Goal: Task Accomplishment & Management: Use online tool/utility

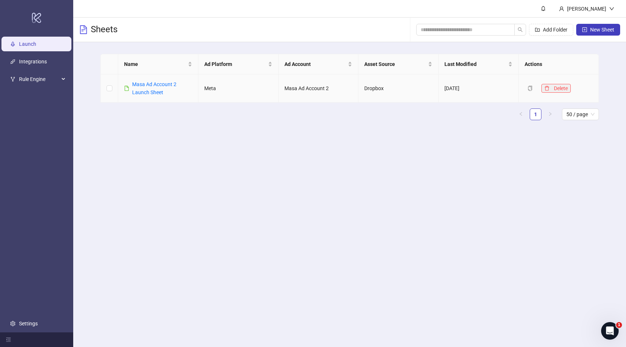
click at [546, 87] on icon "delete" at bounding box center [547, 88] width 4 height 5
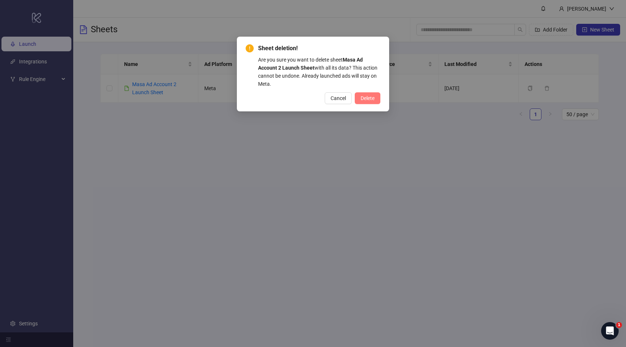
click at [372, 103] on button "Delete" at bounding box center [368, 98] width 26 height 12
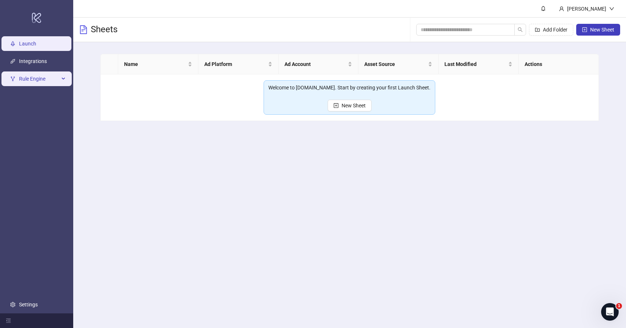
click at [62, 81] on div "Rule Engine" at bounding box center [36, 78] width 70 height 15
click at [64, 79] on icon at bounding box center [64, 79] width 4 height 0
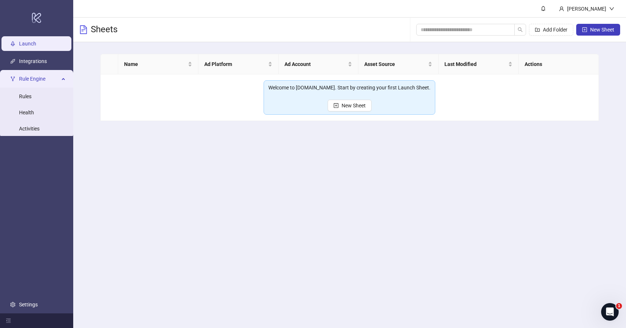
click at [64, 77] on div "Rule Engine" at bounding box center [36, 78] width 70 height 15
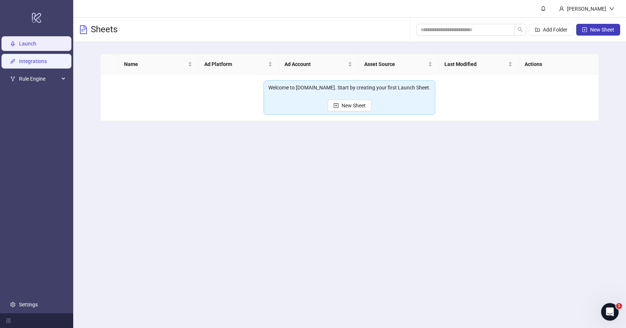
click at [47, 64] on link "Integrations" at bounding box center [33, 61] width 28 height 6
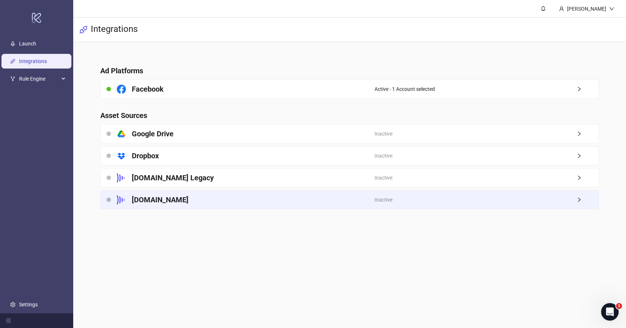
click at [213, 202] on div "Frame.io" at bounding box center [238, 199] width 274 height 18
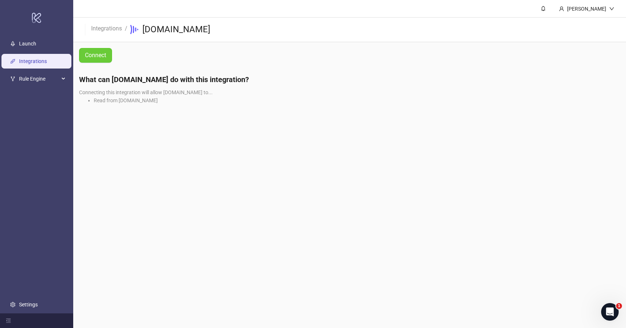
click at [100, 57] on span "Connect" at bounding box center [95, 55] width 21 height 7
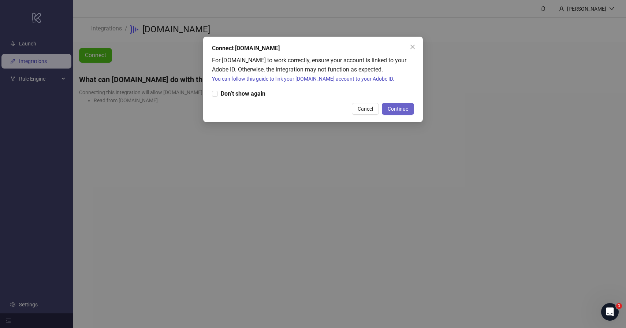
click at [408, 108] on span "Continue" at bounding box center [398, 109] width 21 height 6
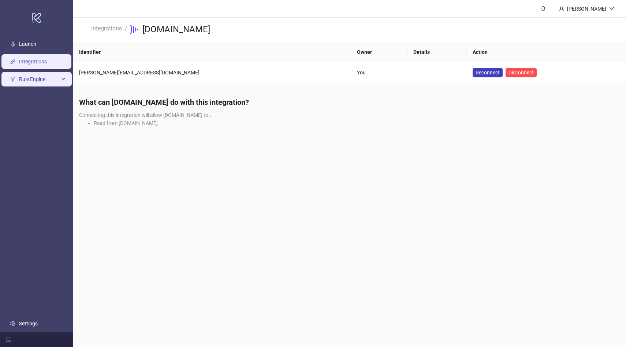
click at [50, 83] on span "Rule Engine" at bounding box center [39, 79] width 40 height 15
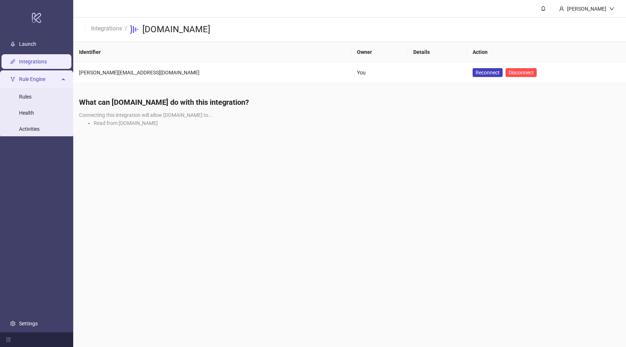
click at [52, 81] on span "Rule Engine" at bounding box center [39, 79] width 40 height 15
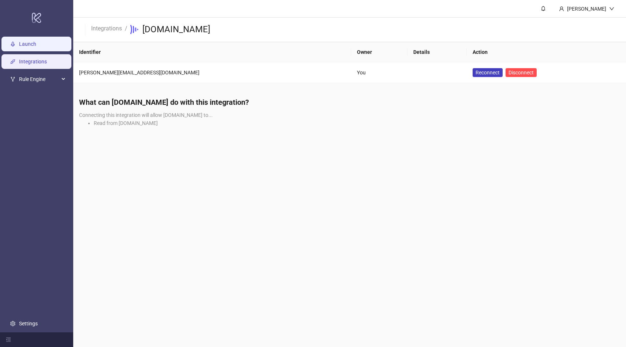
click at [36, 47] on link "Launch" at bounding box center [27, 44] width 17 height 6
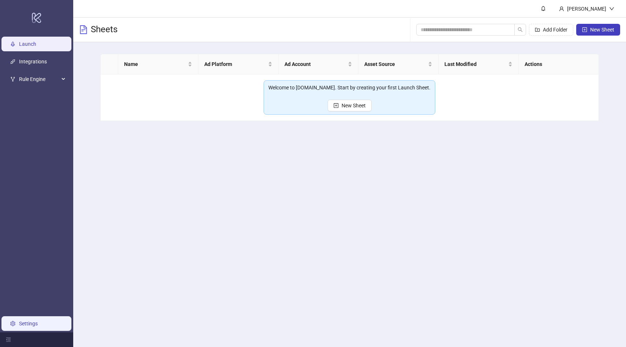
click at [38, 326] on link "Settings" at bounding box center [28, 323] width 19 height 6
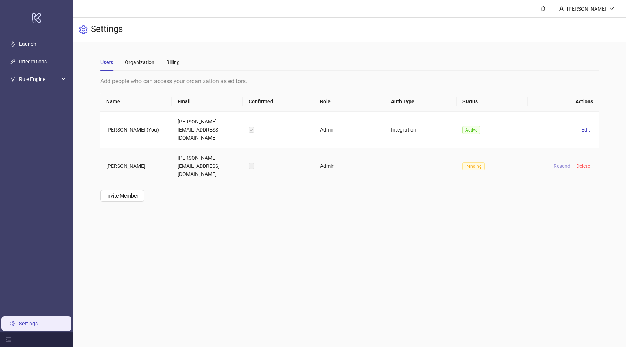
click at [557, 161] on button "Resend" at bounding box center [562, 165] width 23 height 9
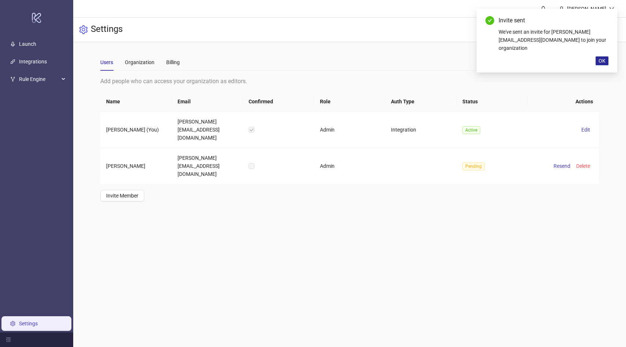
click at [603, 59] on span "OK" at bounding box center [602, 61] width 7 height 6
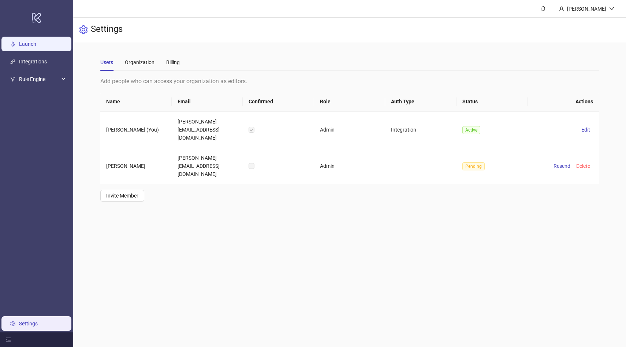
click at [36, 46] on link "Launch" at bounding box center [27, 44] width 17 height 6
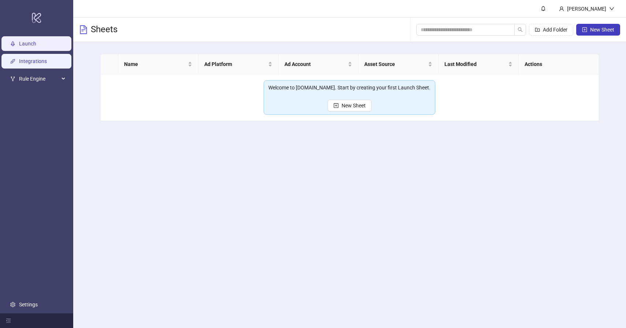
click at [46, 64] on link "Integrations" at bounding box center [33, 61] width 28 height 6
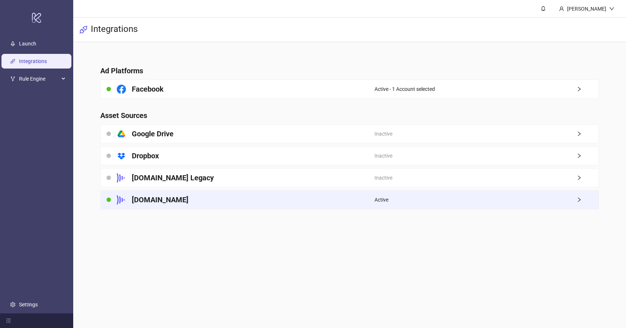
click at [368, 196] on div "Frame.io" at bounding box center [238, 199] width 274 height 18
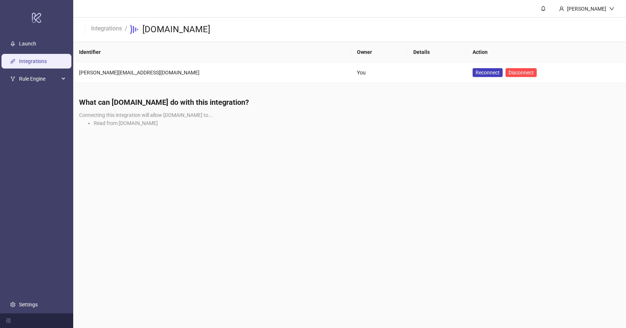
click at [47, 64] on link "Integrations" at bounding box center [33, 61] width 28 height 6
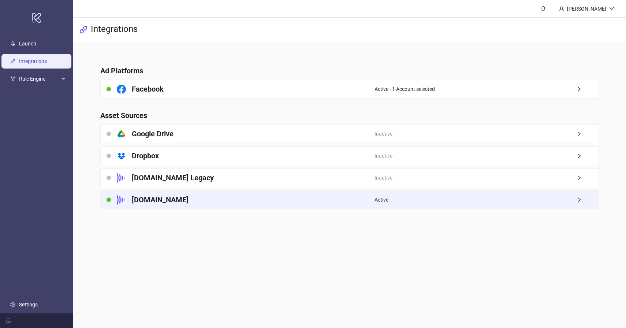
click at [537, 197] on div "Active" at bounding box center [487, 199] width 224 height 18
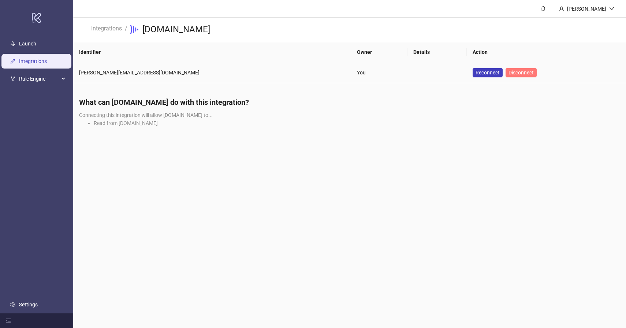
click at [509, 71] on span "Disconnect" at bounding box center [521, 73] width 25 height 6
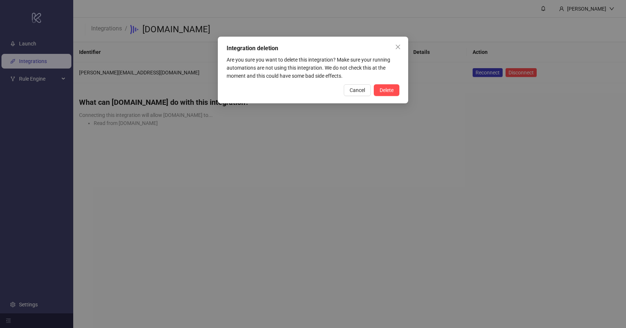
click at [400, 87] on div "Integration deletion Are you sure you want to delete this integration? Make sur…" at bounding box center [313, 70] width 190 height 67
click at [398, 87] on button "Delete" at bounding box center [387, 90] width 26 height 12
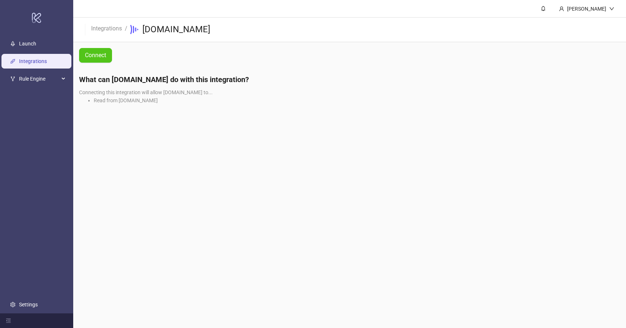
click at [47, 64] on link "Integrations" at bounding box center [33, 61] width 28 height 6
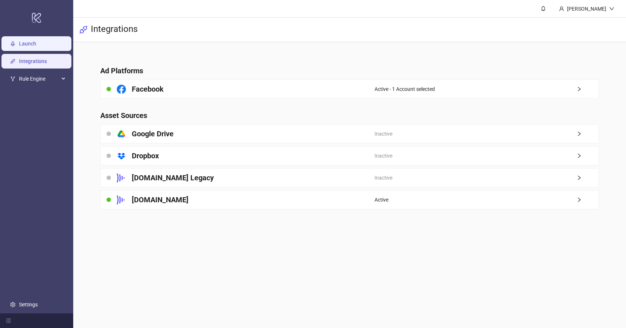
click at [36, 47] on link "Launch" at bounding box center [27, 44] width 17 height 6
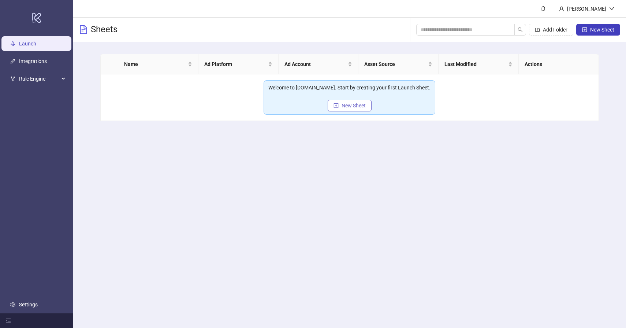
click at [358, 103] on span "New Sheet" at bounding box center [354, 106] width 24 height 6
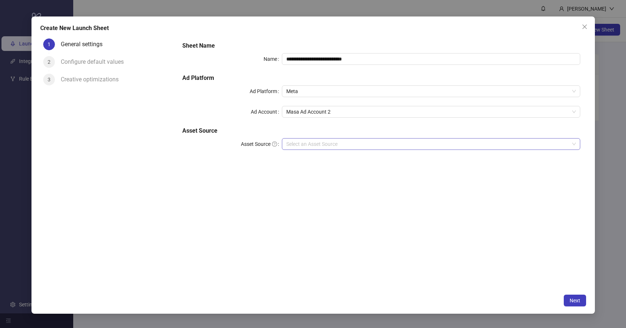
click at [351, 140] on input "Asset Source" at bounding box center [427, 143] width 283 height 11
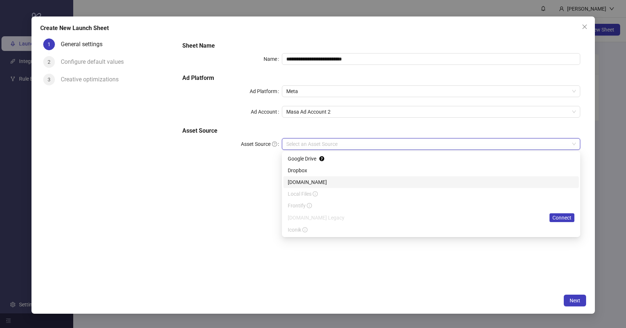
click at [341, 184] on div "Frame.io" at bounding box center [431, 182] width 287 height 8
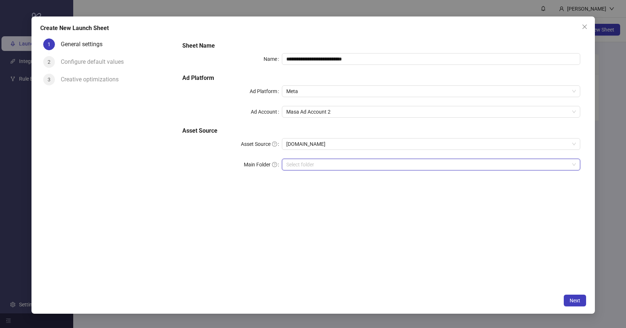
click at [351, 166] on input "search" at bounding box center [427, 164] width 283 height 11
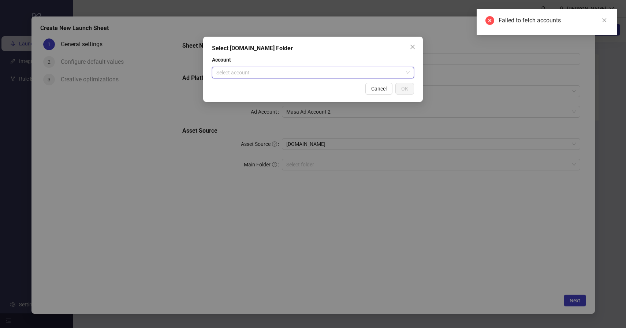
click at [335, 73] on input "search" at bounding box center [309, 72] width 187 height 11
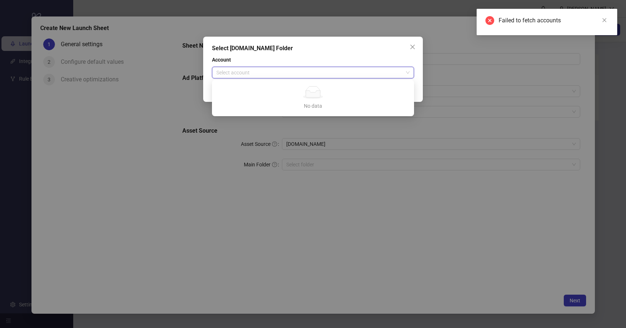
click at [335, 73] on input "search" at bounding box center [309, 72] width 187 height 11
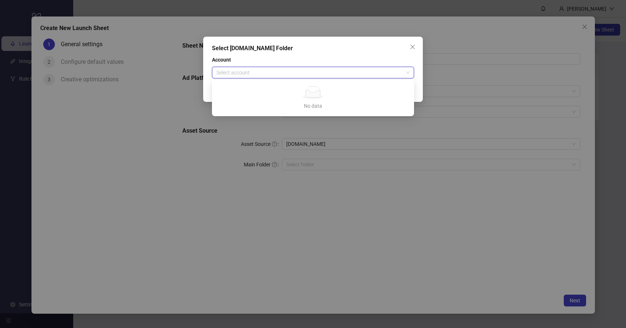
click at [335, 73] on input "search" at bounding box center [309, 72] width 187 height 11
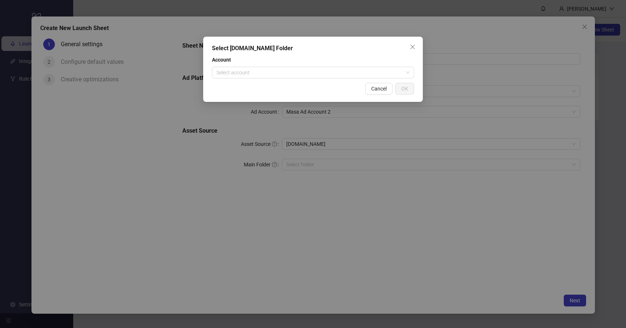
click at [341, 56] on span "Account" at bounding box center [313, 60] width 202 height 8
click at [342, 56] on span "Account" at bounding box center [313, 60] width 202 height 8
click at [341, 68] on input "search" at bounding box center [309, 72] width 187 height 11
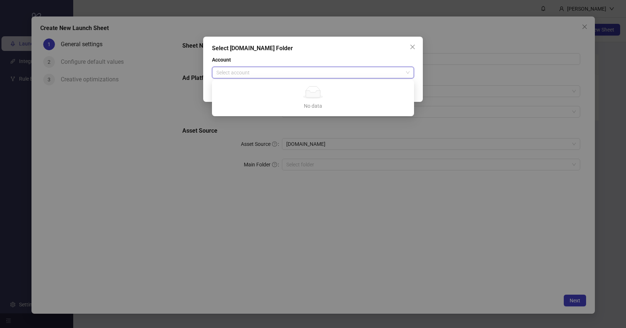
click at [407, 68] on span at bounding box center [312, 72] width 193 height 11
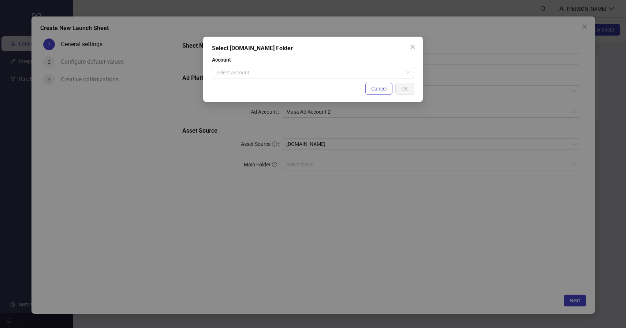
click at [384, 85] on button "Cancel" at bounding box center [378, 89] width 27 height 12
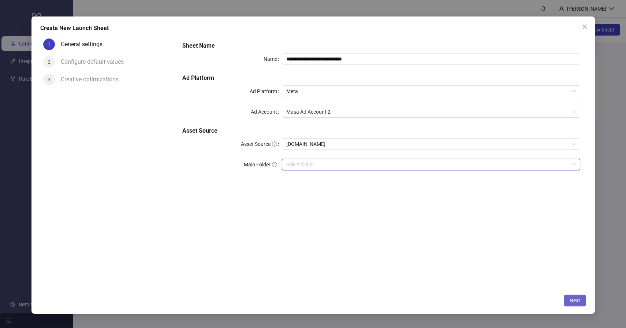
click at [575, 300] on span "Next" at bounding box center [575, 300] width 11 height 6
click at [451, 166] on input "search" at bounding box center [427, 164] width 283 height 11
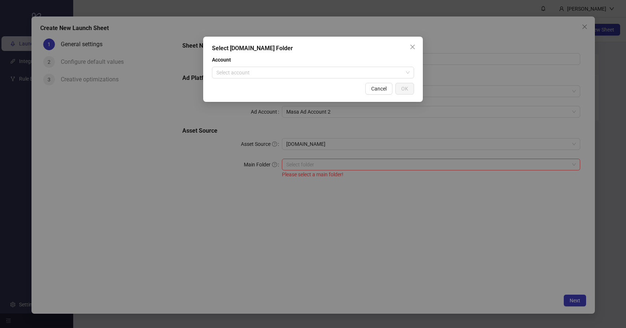
click at [415, 135] on div "Select Frame.io Folder Account Select account Cancel OK" at bounding box center [313, 164] width 626 height 328
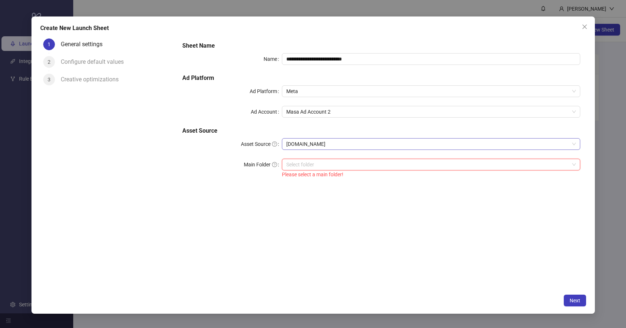
click at [409, 141] on span "Frame.io" at bounding box center [431, 143] width 290 height 11
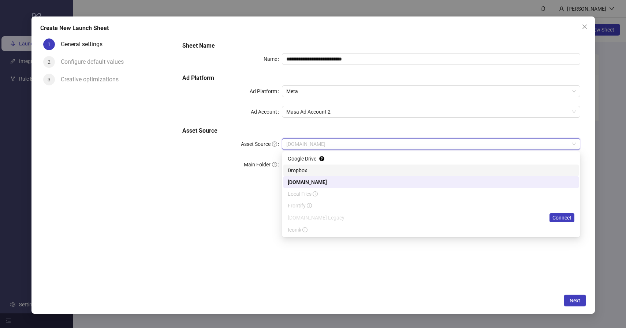
click at [405, 168] on div "Dropbox" at bounding box center [431, 170] width 287 height 8
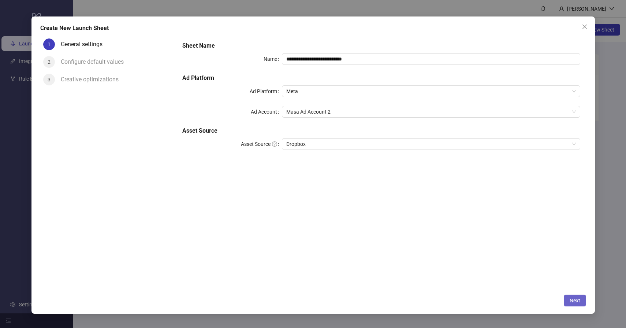
click at [579, 303] on span "Next" at bounding box center [575, 300] width 11 height 6
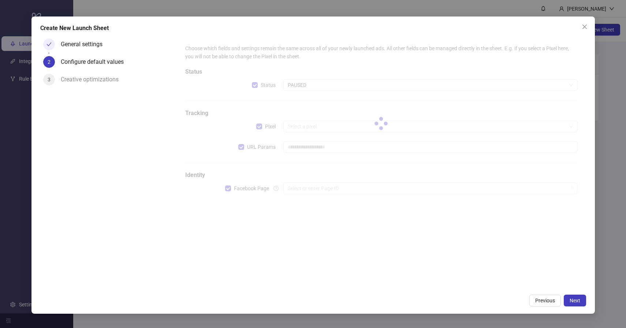
type input "**********"
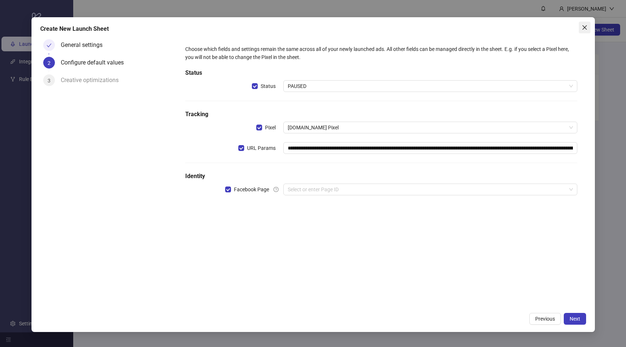
click at [582, 28] on icon "close" at bounding box center [585, 28] width 6 height 6
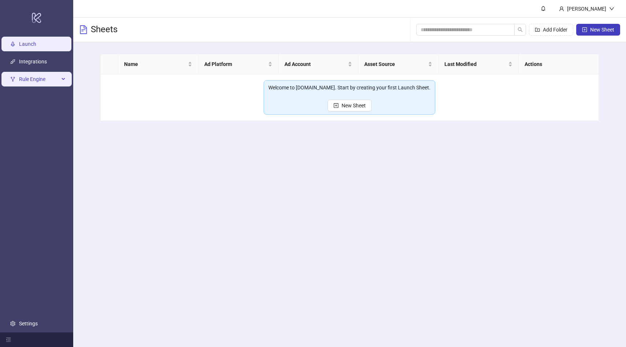
click at [19, 83] on span "Rule Engine" at bounding box center [39, 79] width 40 height 15
click at [25, 88] on li "Rule Engine" at bounding box center [36, 79] width 73 height 18
click at [42, 84] on span "Rule Engine" at bounding box center [39, 79] width 40 height 15
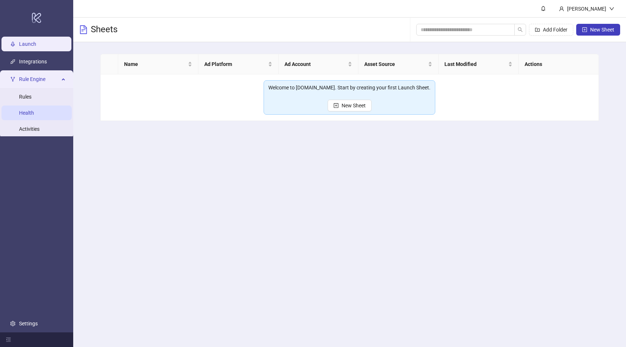
click at [30, 110] on link "Health" at bounding box center [26, 113] width 15 height 6
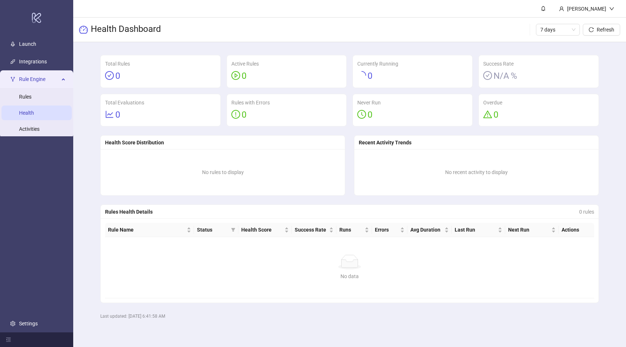
click at [26, 104] on ul "Rules Health Activities" at bounding box center [36, 113] width 73 height 50
click at [26, 100] on link "Rules" at bounding box center [25, 97] width 12 height 6
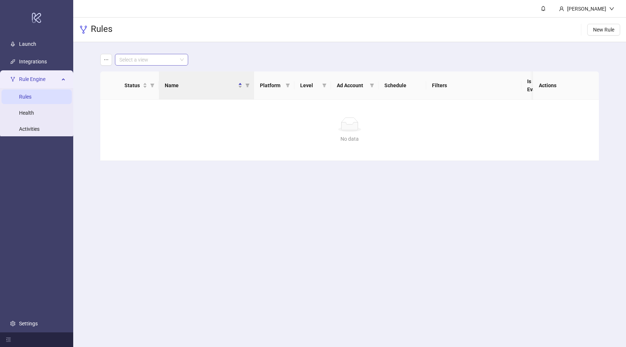
click at [141, 57] on input "search" at bounding box center [148, 59] width 58 height 11
click at [364, 59] on div "Select a view" at bounding box center [349, 60] width 499 height 12
click at [592, 32] on button "New Rule" at bounding box center [603, 30] width 33 height 12
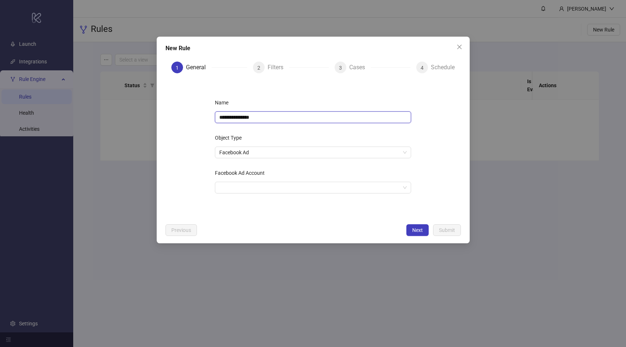
click at [257, 114] on input "**********" at bounding box center [313, 117] width 196 height 12
click at [277, 154] on span "Facebook Ad" at bounding box center [312, 152] width 187 height 11
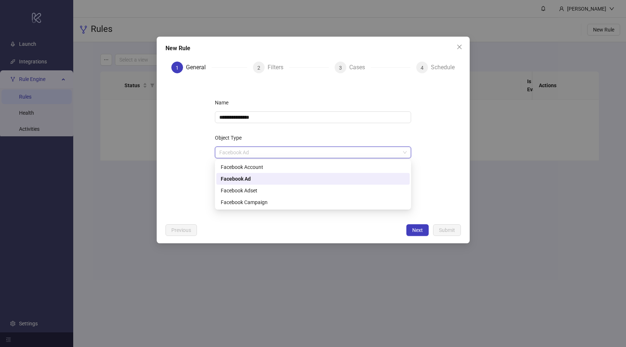
click at [277, 180] on div "Facebook Ad" at bounding box center [313, 179] width 185 height 8
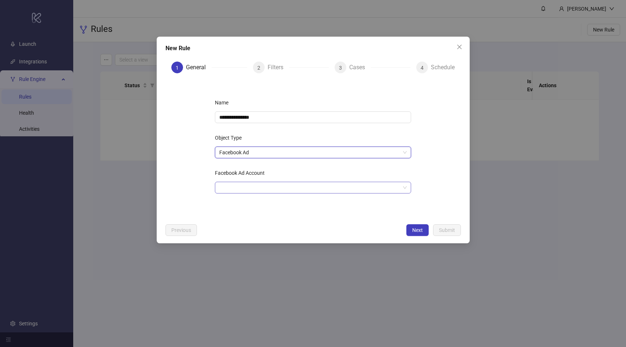
click at [276, 186] on input "Facebook Ad Account" at bounding box center [309, 187] width 181 height 11
